Goal: Communication & Community: Answer question/provide support

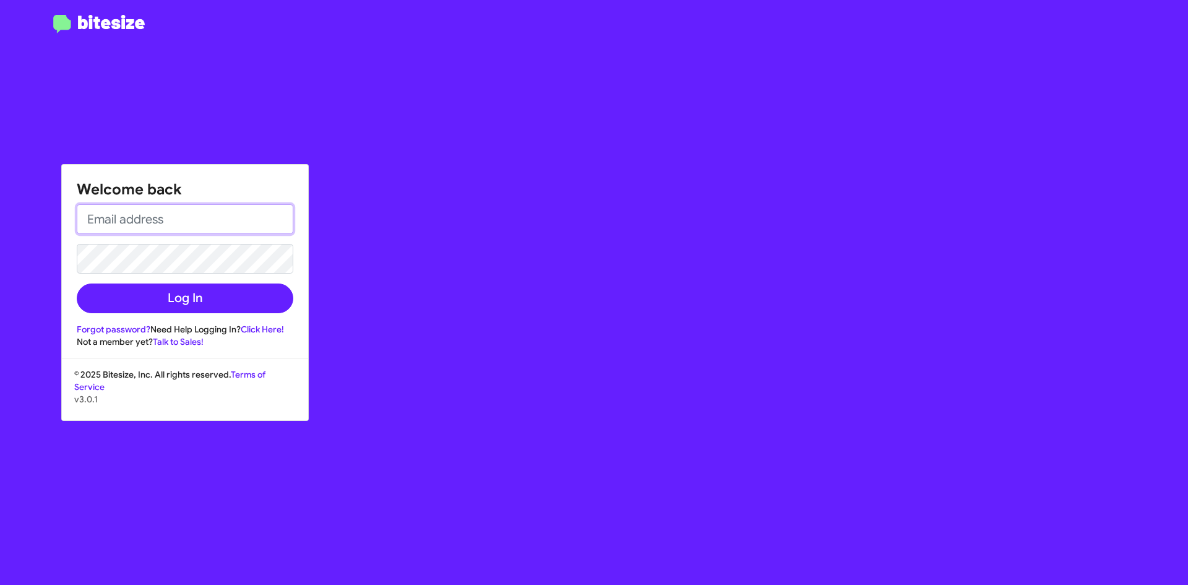
type input "[EMAIL_ADDRESS][DOMAIN_NAME]"
click at [227, 281] on form "[EMAIL_ADDRESS][DOMAIN_NAME] Log In" at bounding box center [185, 258] width 217 height 109
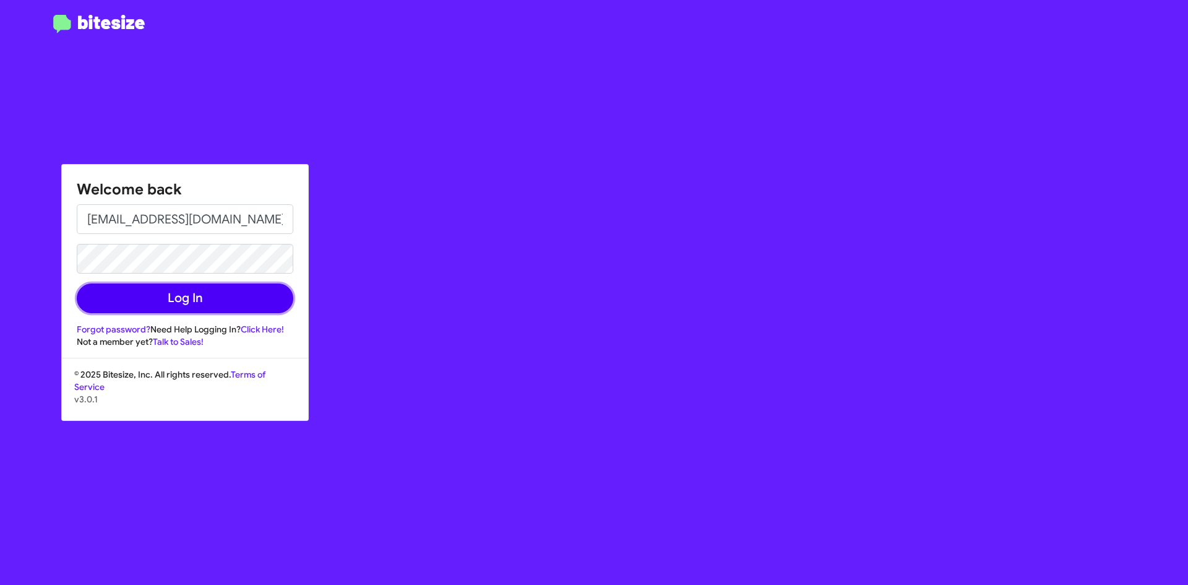
click at [228, 289] on button "Log In" at bounding box center [185, 298] width 217 height 30
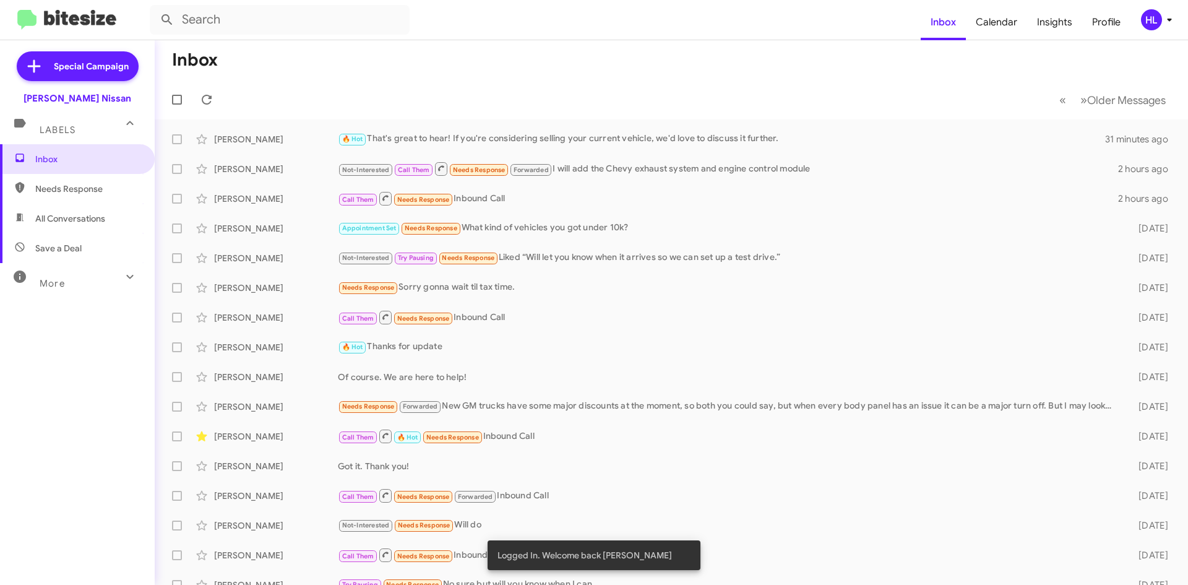
click at [74, 224] on span "All Conversations" at bounding box center [70, 218] width 70 height 12
type input "in:all-conversations"
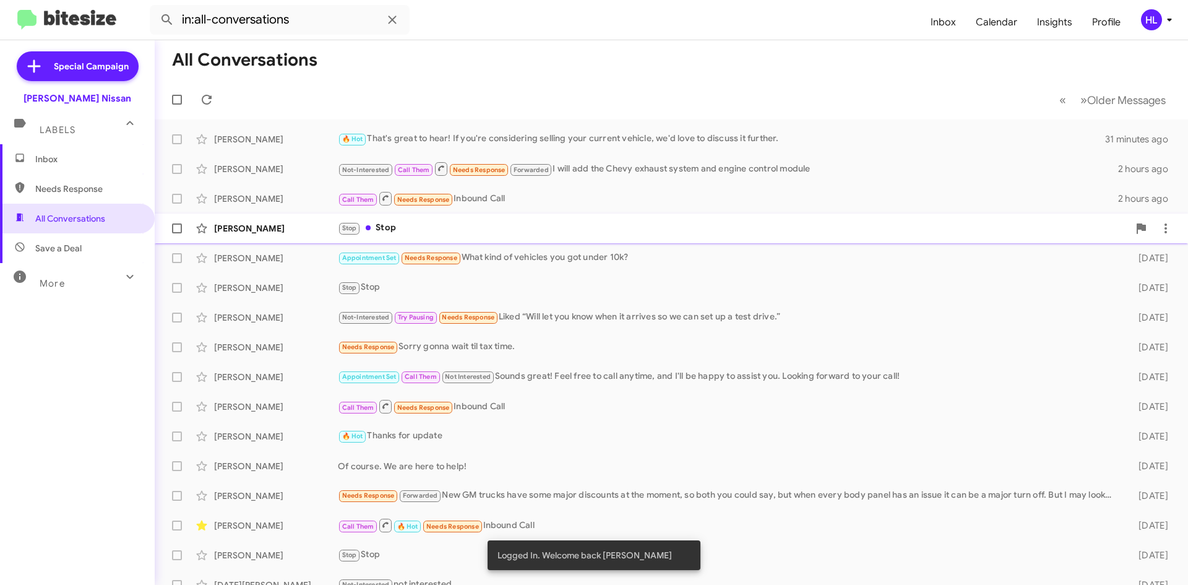
click at [243, 235] on div "[PERSON_NAME] Stop Stop 15 hours ago" at bounding box center [672, 228] width 1014 height 25
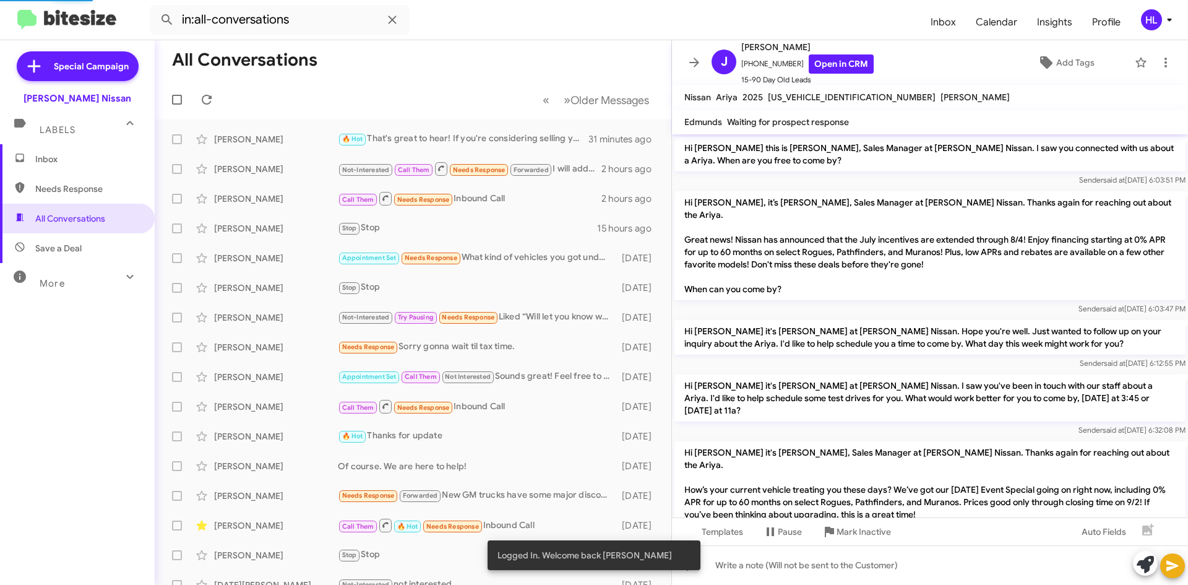
scroll to position [687, 0]
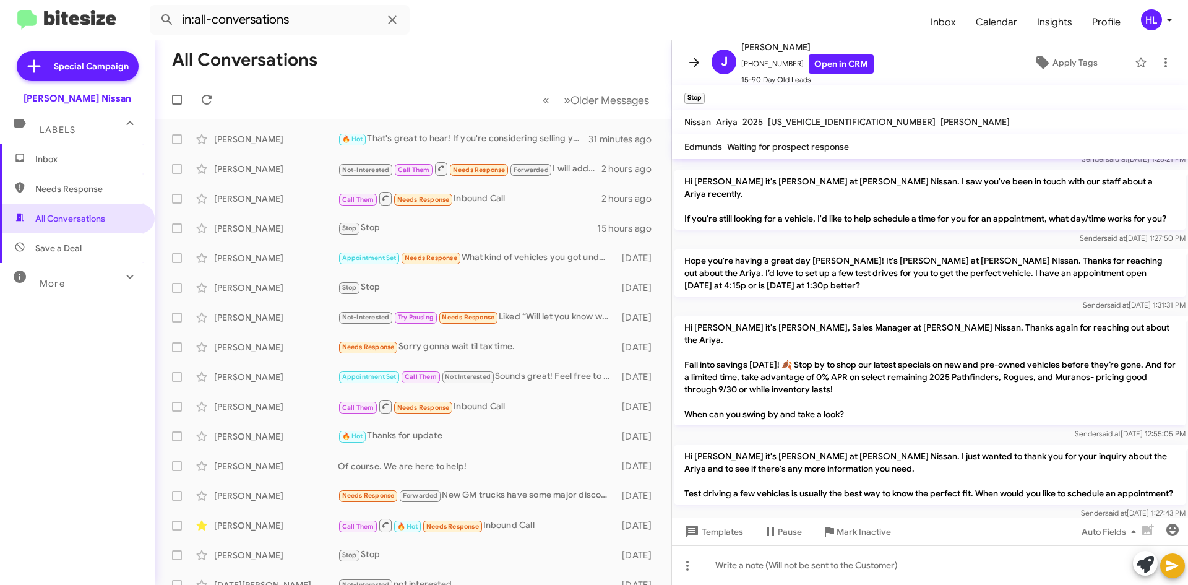
click at [687, 71] on button at bounding box center [694, 62] width 25 height 25
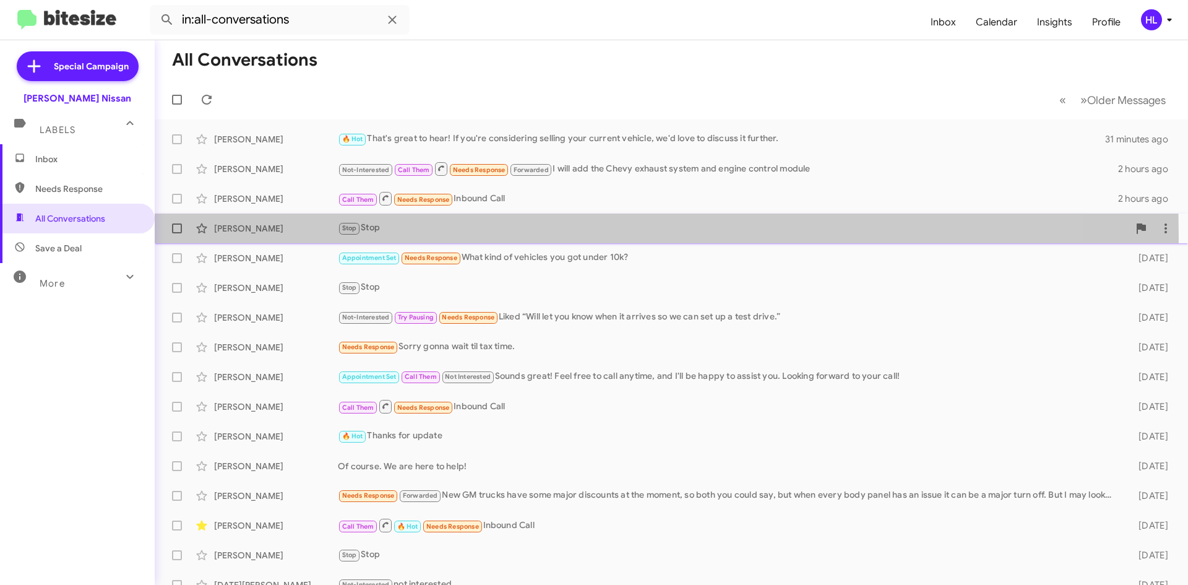
click at [266, 237] on div "[PERSON_NAME] Stop Stop 15 hours ago" at bounding box center [672, 228] width 1014 height 25
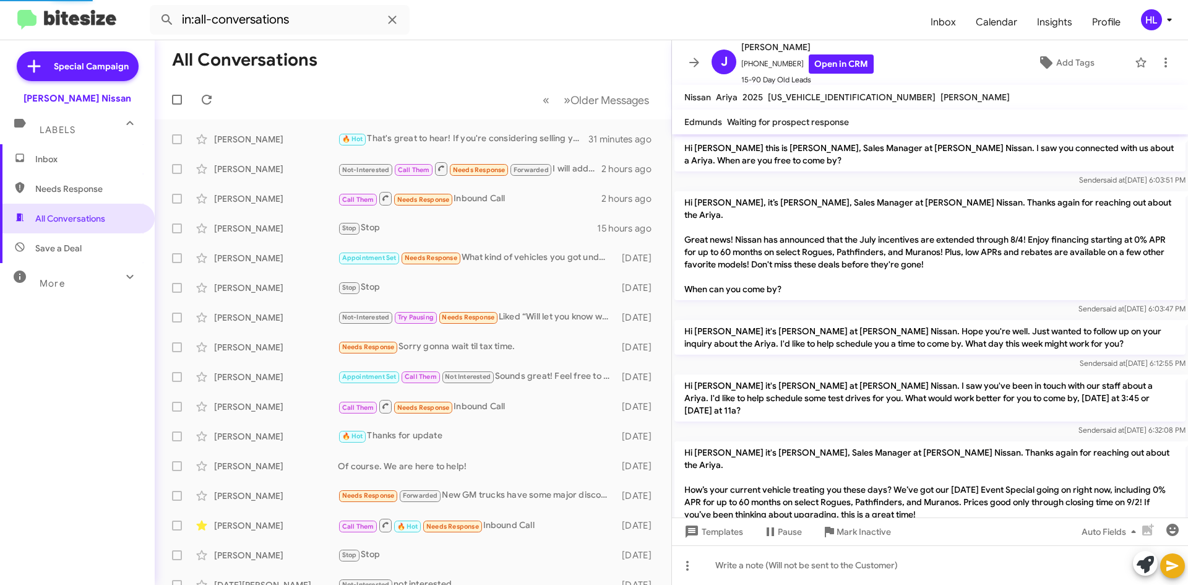
scroll to position [687, 0]
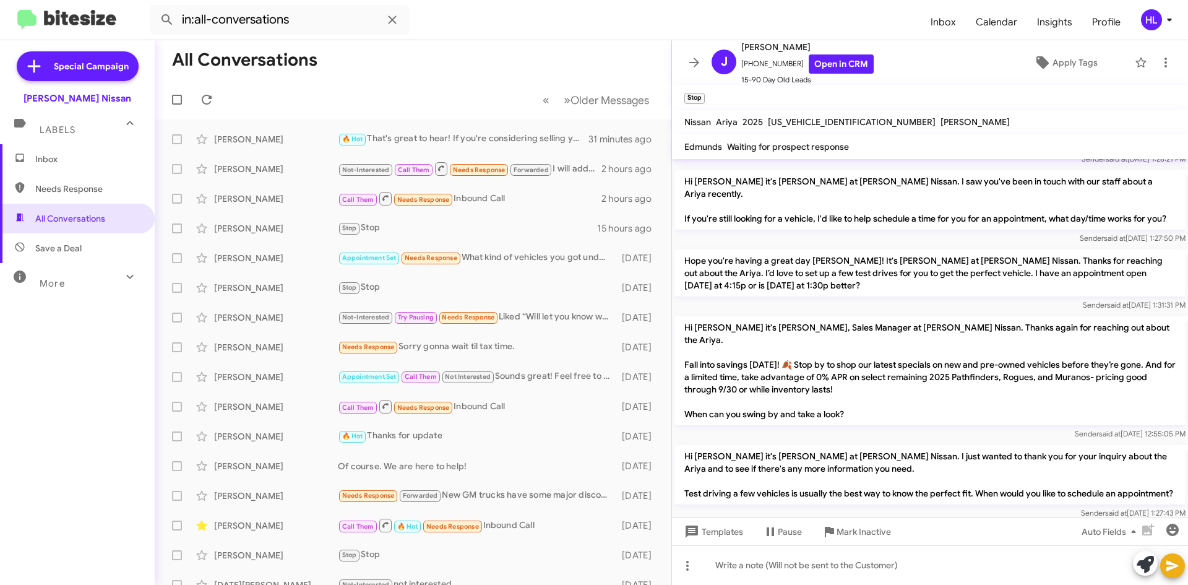
click at [691, 63] on icon at bounding box center [694, 62] width 10 height 9
